Goal: Task Accomplishment & Management: Use online tool/utility

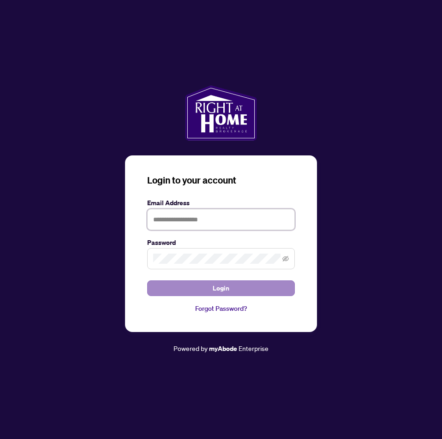
type input "**********"
click at [205, 287] on button "Login" at bounding box center [221, 288] width 148 height 16
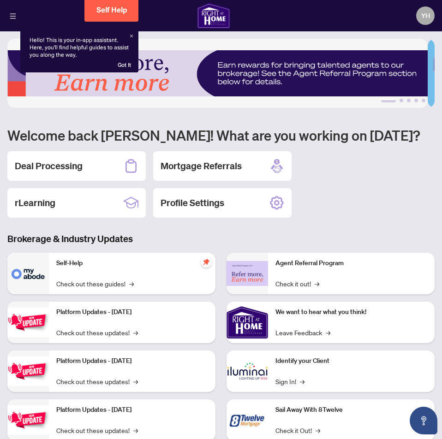
click at [12, 14] on icon "menu" at bounding box center [13, 16] width 6 height 6
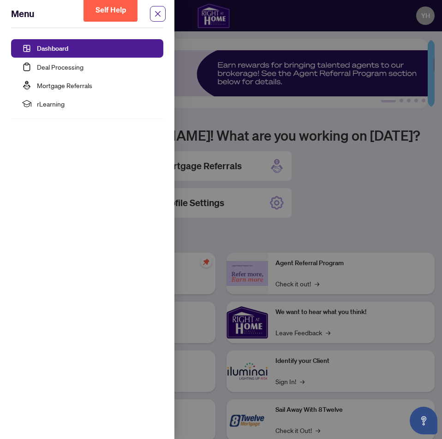
click at [43, 47] on link "Dashboard" at bounding box center [52, 48] width 31 height 8
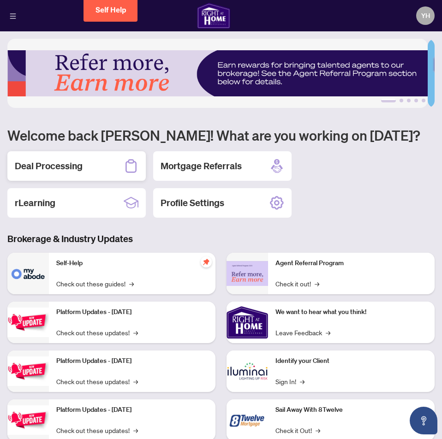
click at [69, 170] on h2 "Deal Processing" at bounding box center [49, 166] width 68 height 13
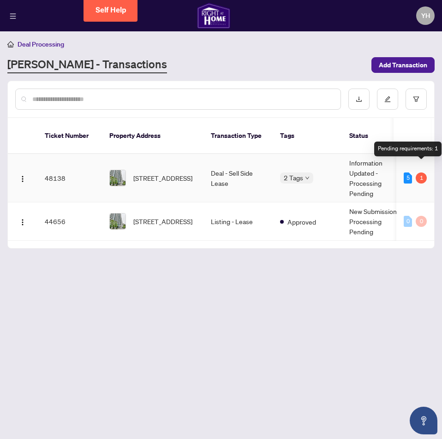
click at [423, 173] on div "1" at bounding box center [421, 178] width 11 height 11
click at [56, 166] on td "48138" at bounding box center [69, 178] width 65 height 48
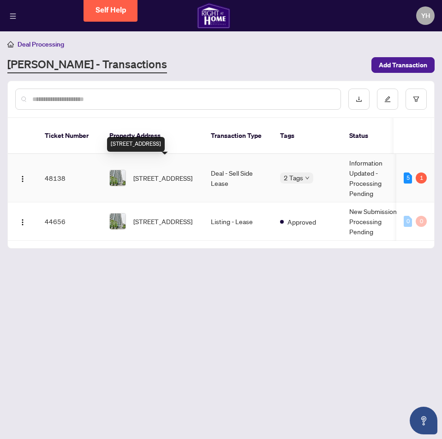
click at [192, 173] on span "[STREET_ADDRESS]" at bounding box center [162, 178] width 59 height 10
click at [183, 173] on span "[STREET_ADDRESS]" at bounding box center [162, 178] width 59 height 10
click at [53, 171] on td "48138" at bounding box center [69, 178] width 65 height 48
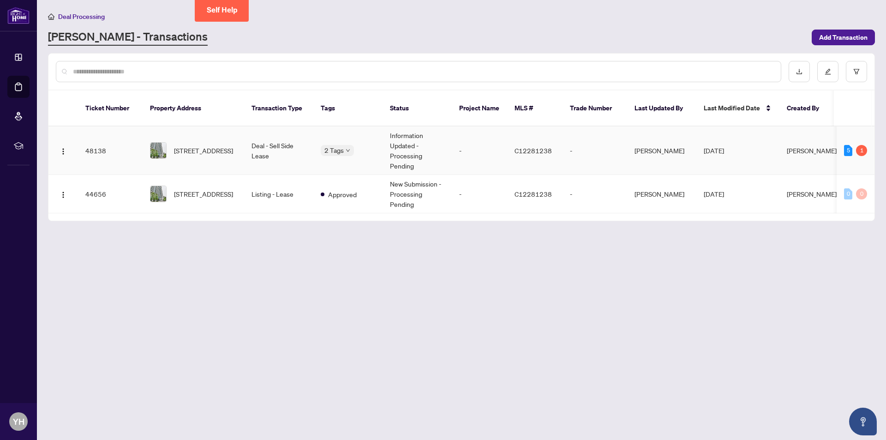
click at [441, 134] on td "5 1" at bounding box center [855, 150] width 38 height 48
click at [441, 145] on div "5" at bounding box center [848, 150] width 8 height 11
click at [441, 123] on div "Documents to be validated: 5" at bounding box center [846, 121] width 79 height 15
click at [441, 138] on td "-" at bounding box center [594, 150] width 65 height 48
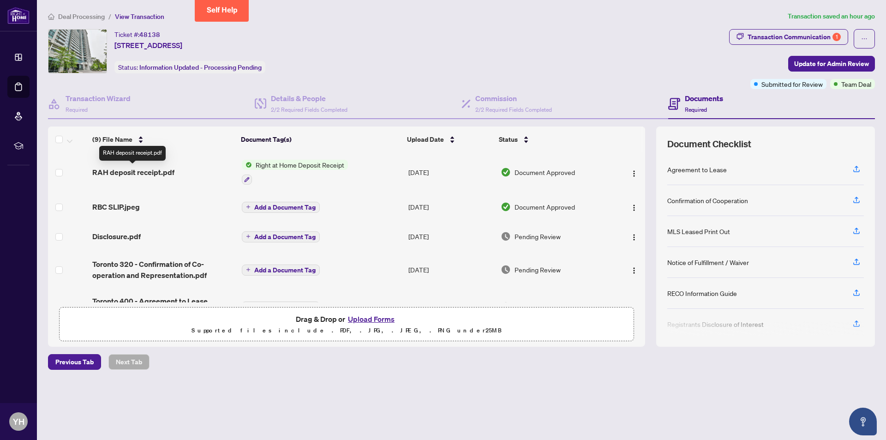
click at [159, 173] on span "RAH deposit receipt.pdf" at bounding box center [133, 172] width 82 height 11
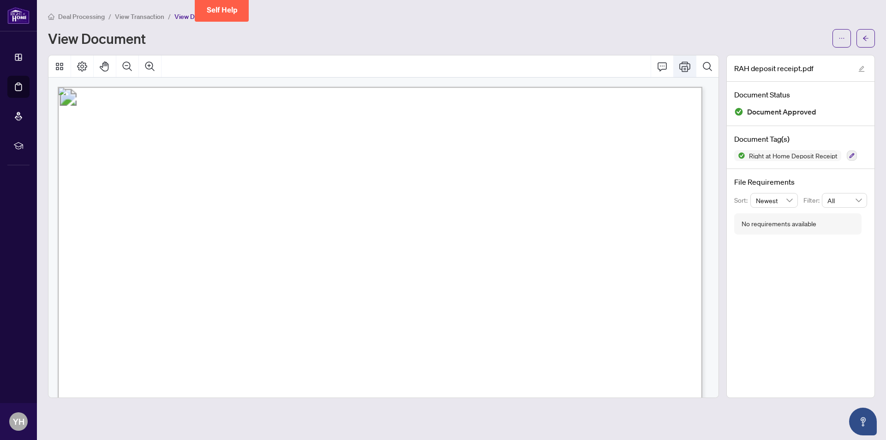
click at [441, 65] on icon "Print" at bounding box center [684, 66] width 11 height 11
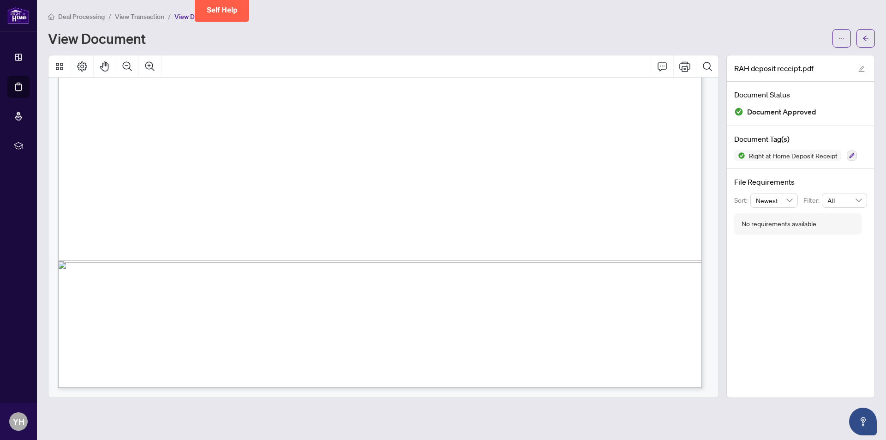
scroll to position [210, 0]
